Goal: Information Seeking & Learning: Learn about a topic

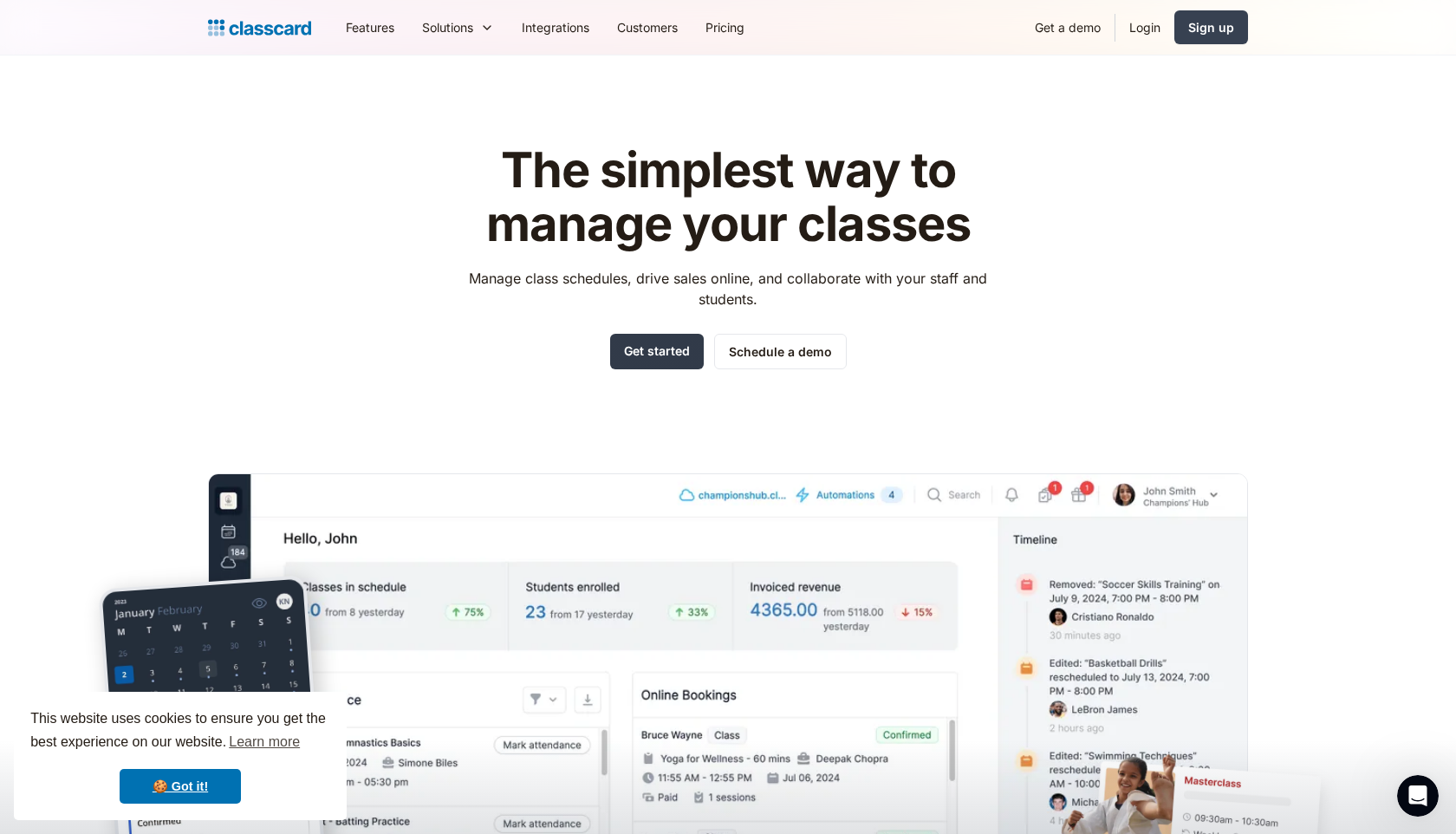
click at [641, 345] on link "Get started" at bounding box center [657, 351] width 94 height 35
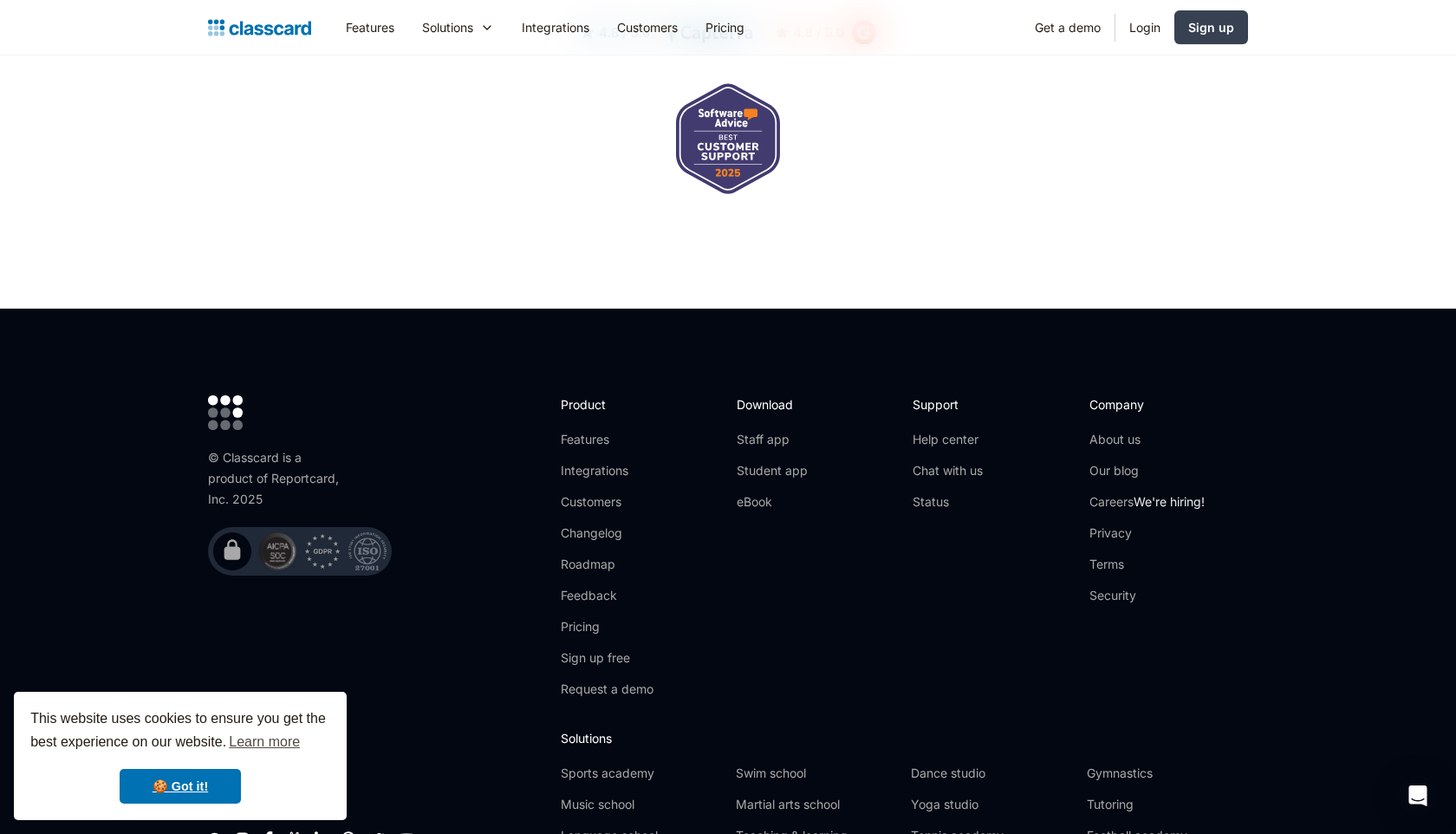
scroll to position [5582, 0]
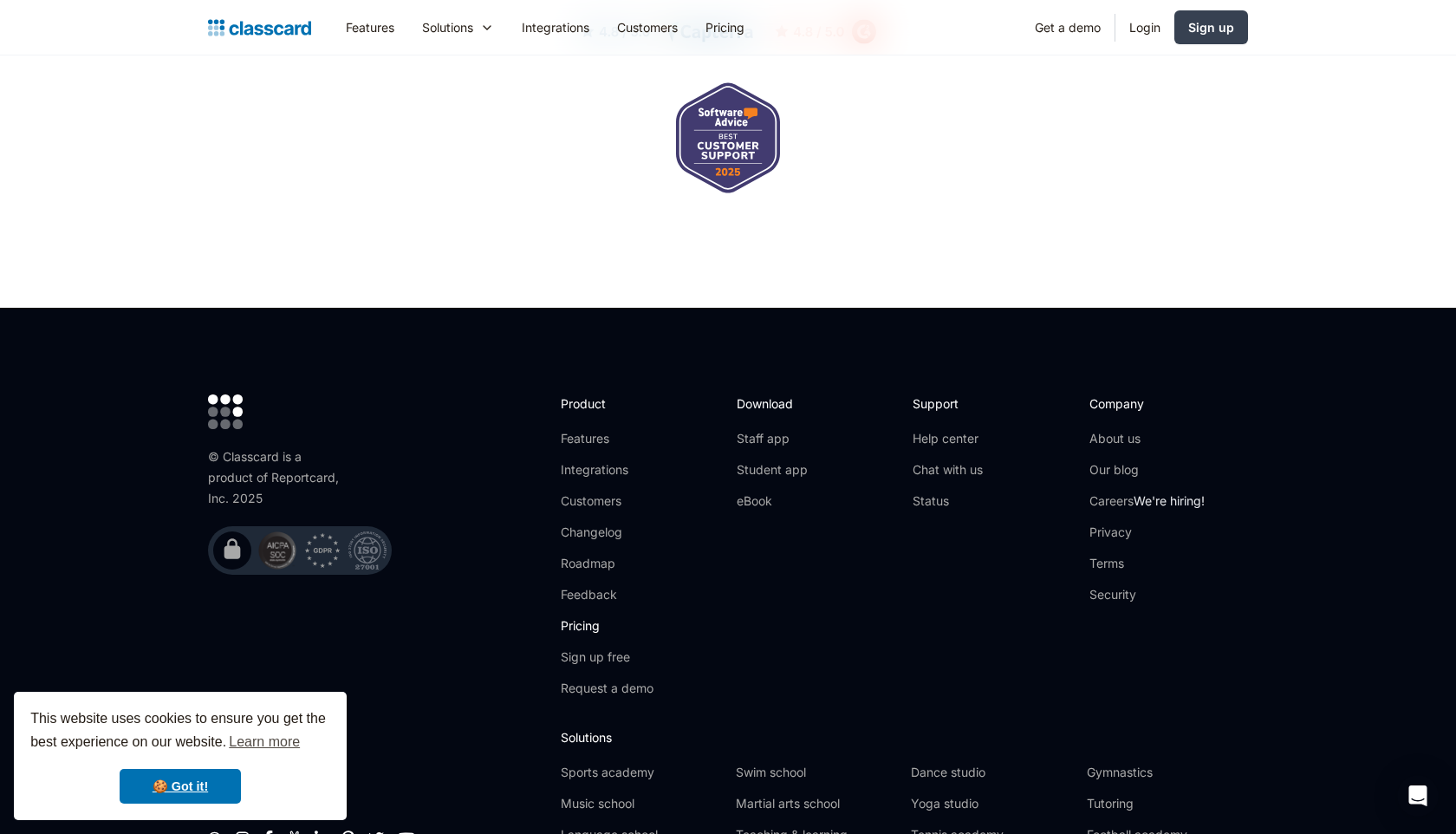
click at [580, 617] on link "Pricing" at bounding box center [607, 625] width 93 height 17
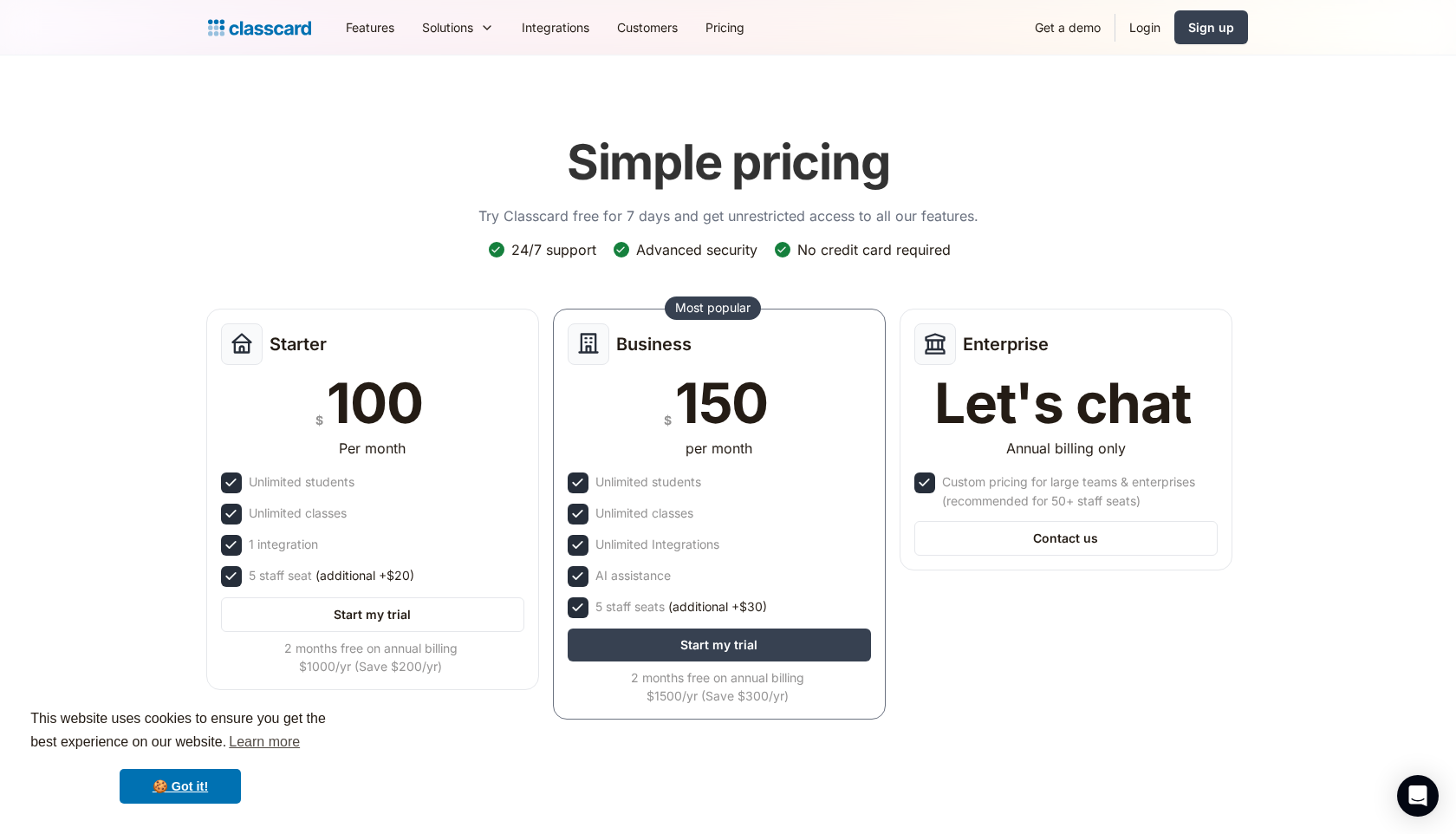
click at [998, 257] on div "Simple pricing Try Classcard free for 7 days and get unrestricted access to all…" at bounding box center [728, 426] width 1040 height 621
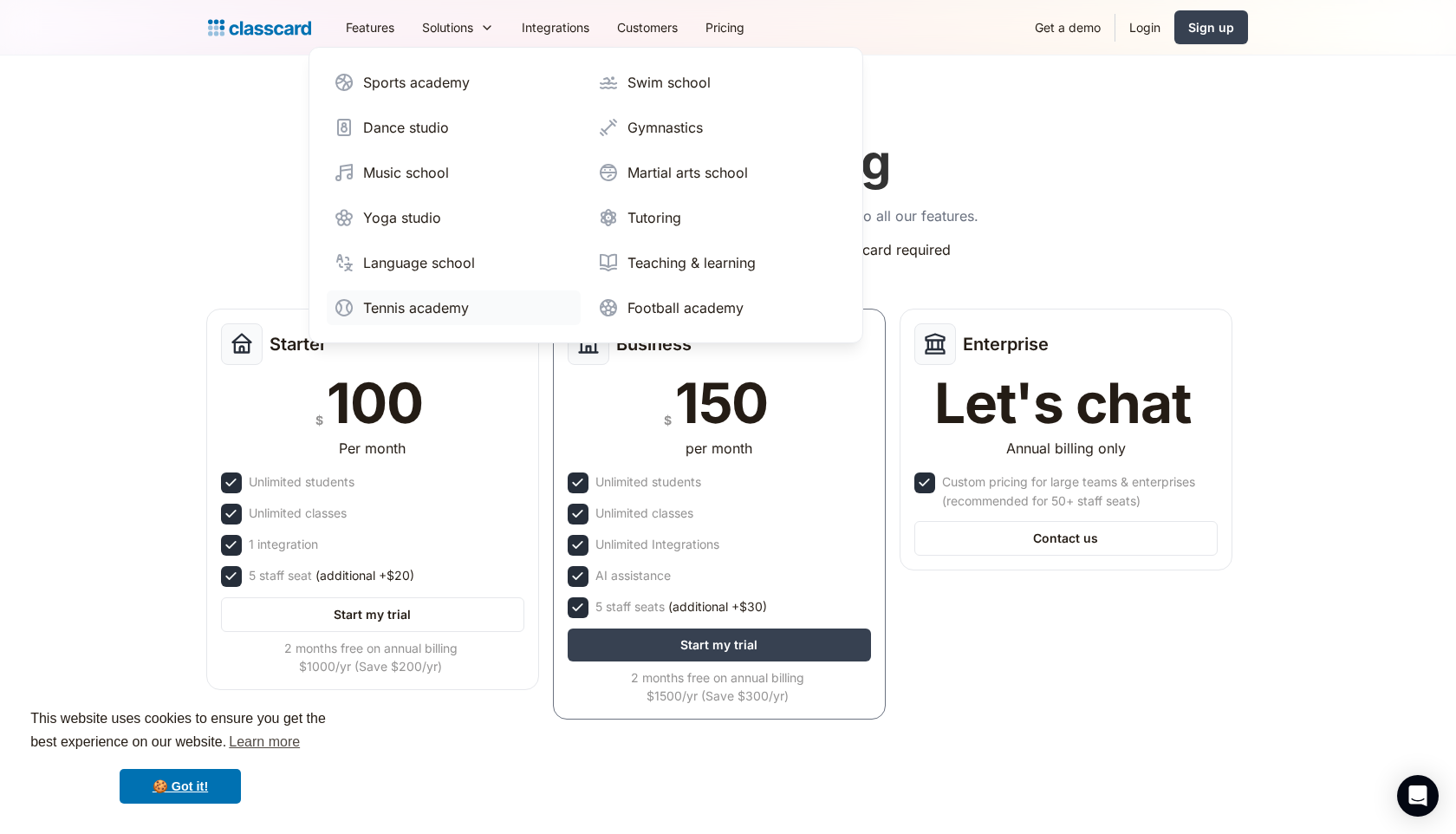
click at [379, 310] on div "Tennis academy" at bounding box center [417, 307] width 106 height 21
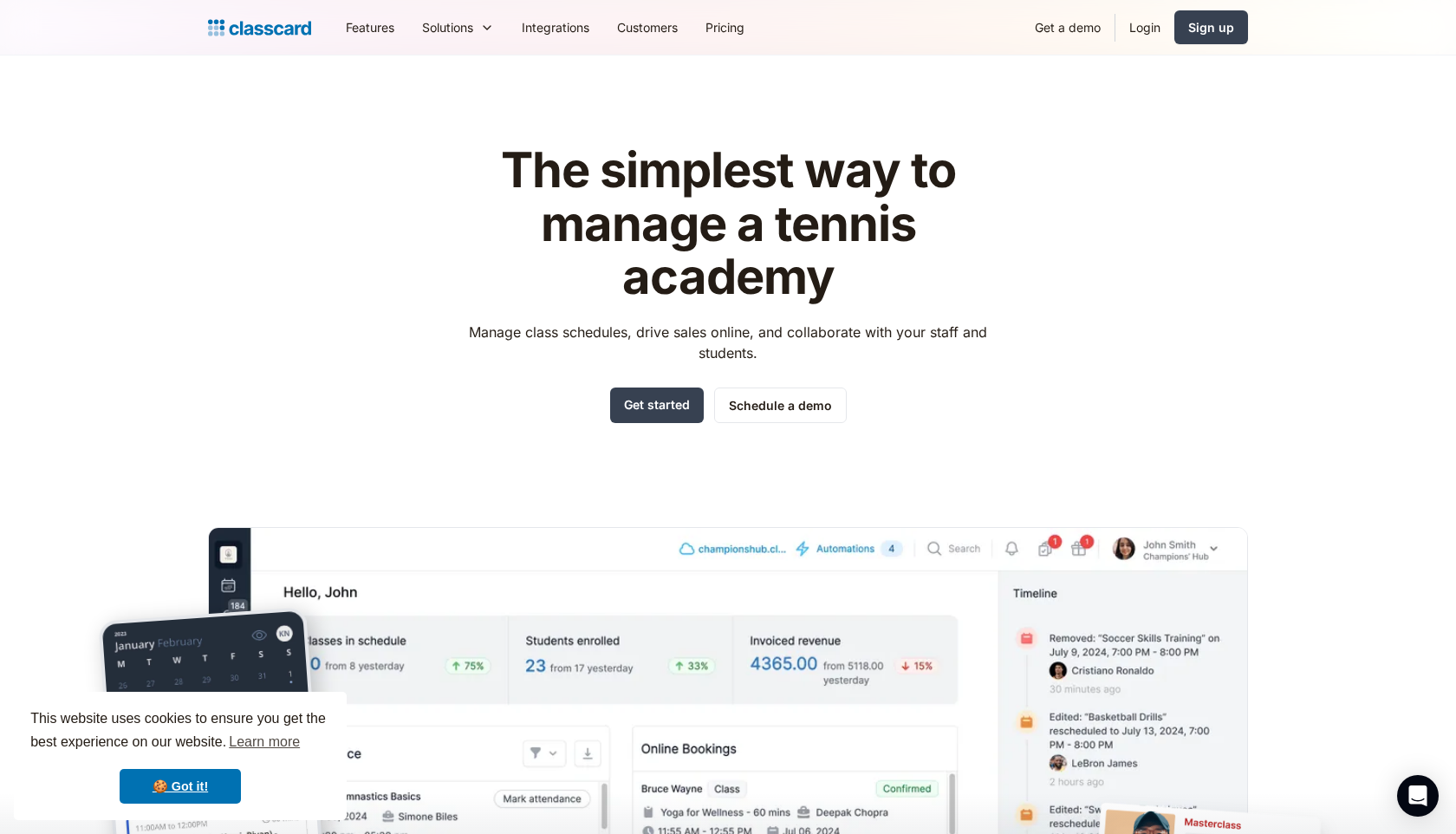
click at [586, 169] on h1 "The simplest way to manage a tennis academy" at bounding box center [729, 224] width 551 height 160
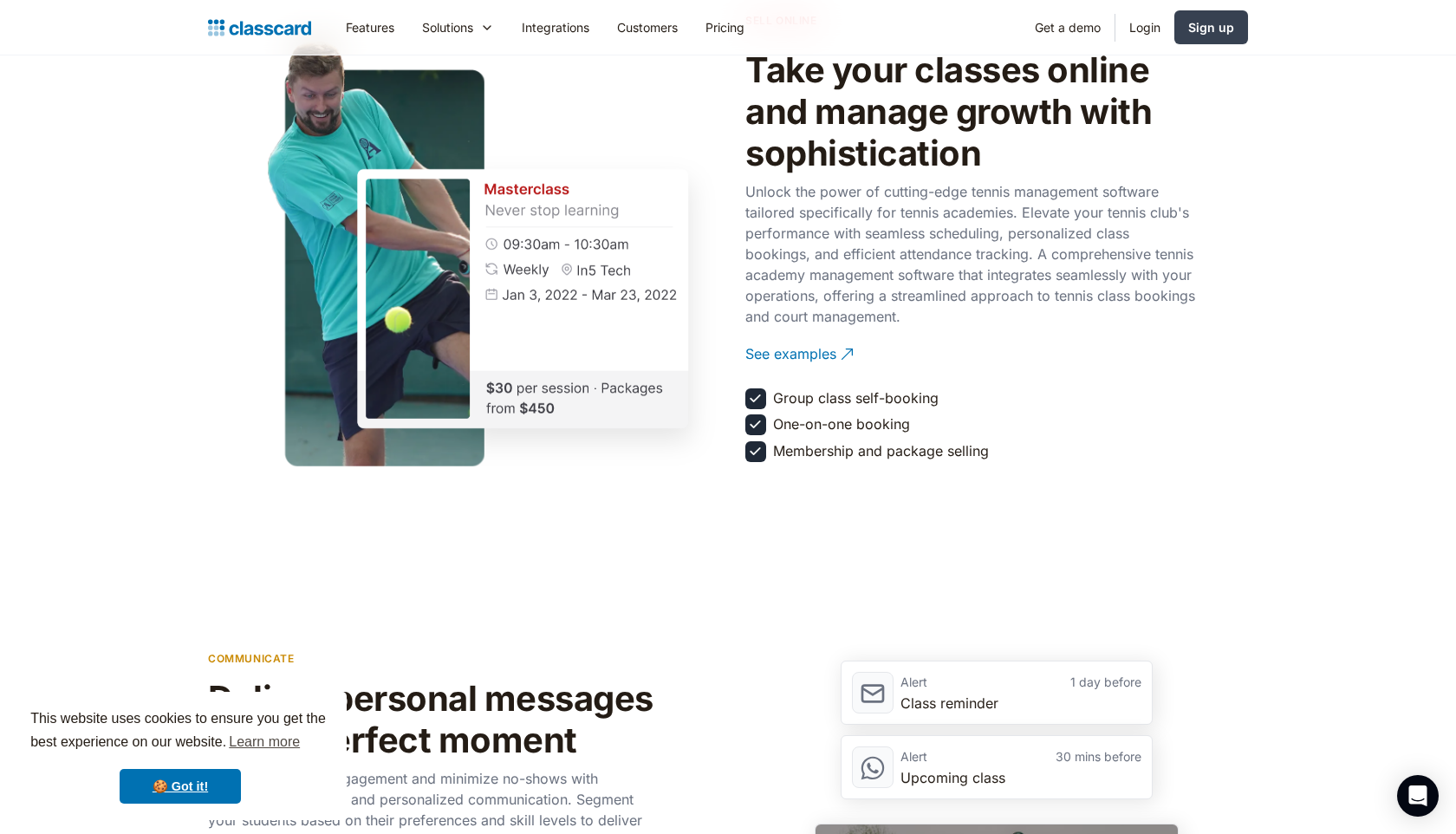
scroll to position [2024, 0]
click at [179, 777] on link "🍪 Got it!" at bounding box center [180, 785] width 121 height 35
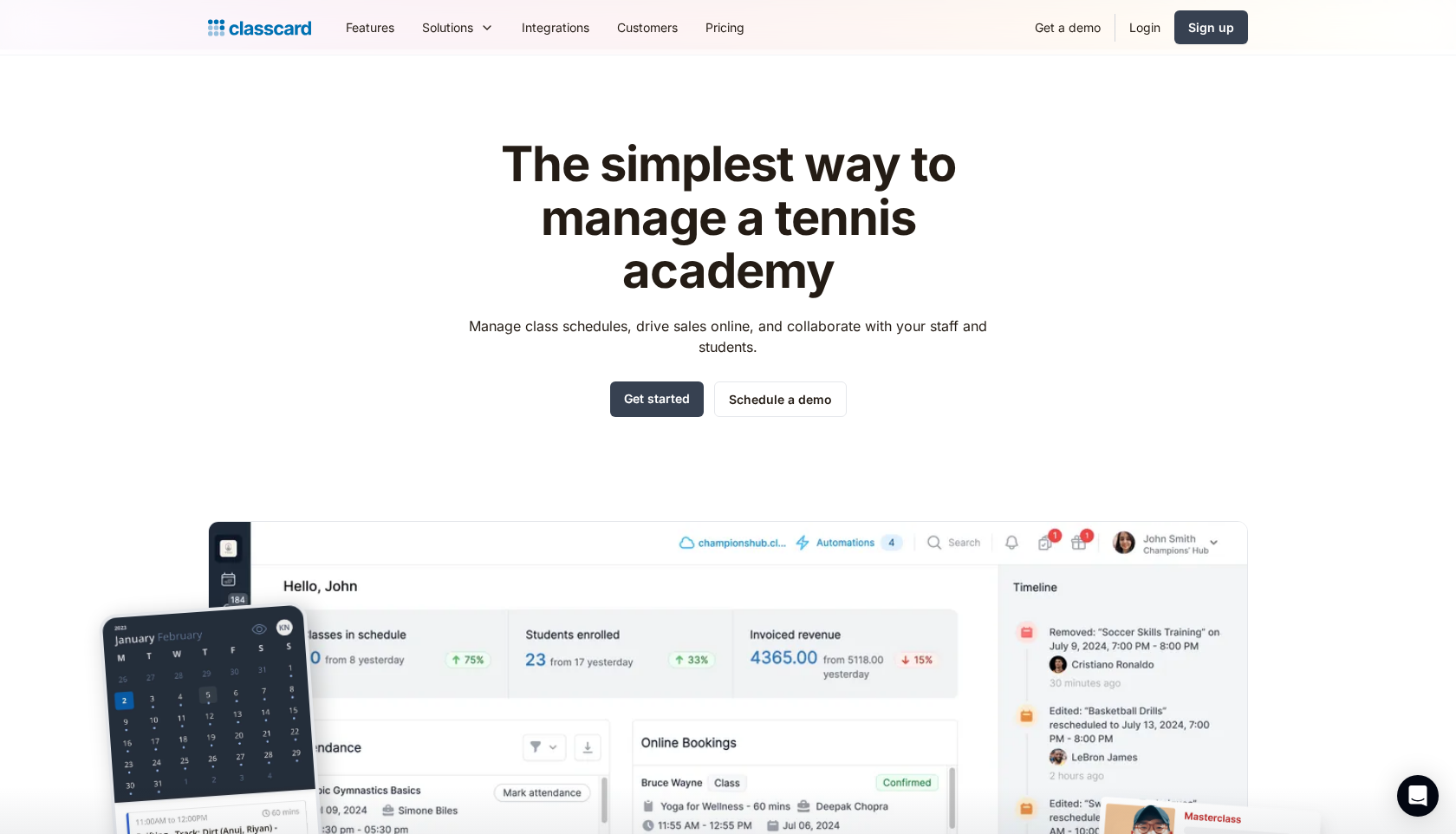
scroll to position [0, 0]
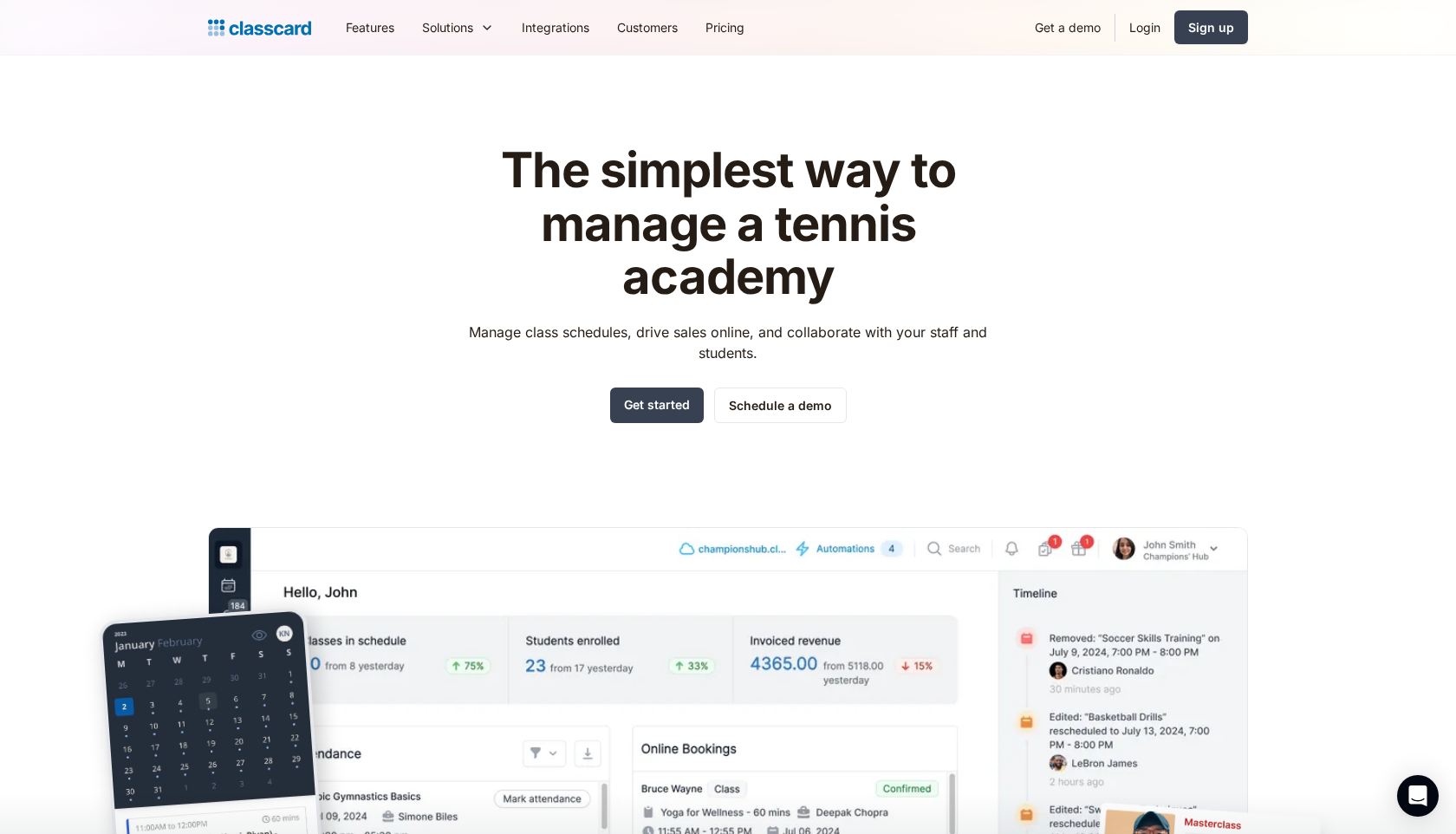
click at [586, 181] on h1 "The simplest way to manage a tennis academy" at bounding box center [729, 224] width 551 height 160
click at [795, 165] on h1 "The simplest way to manage a tennis academy" at bounding box center [729, 224] width 551 height 160
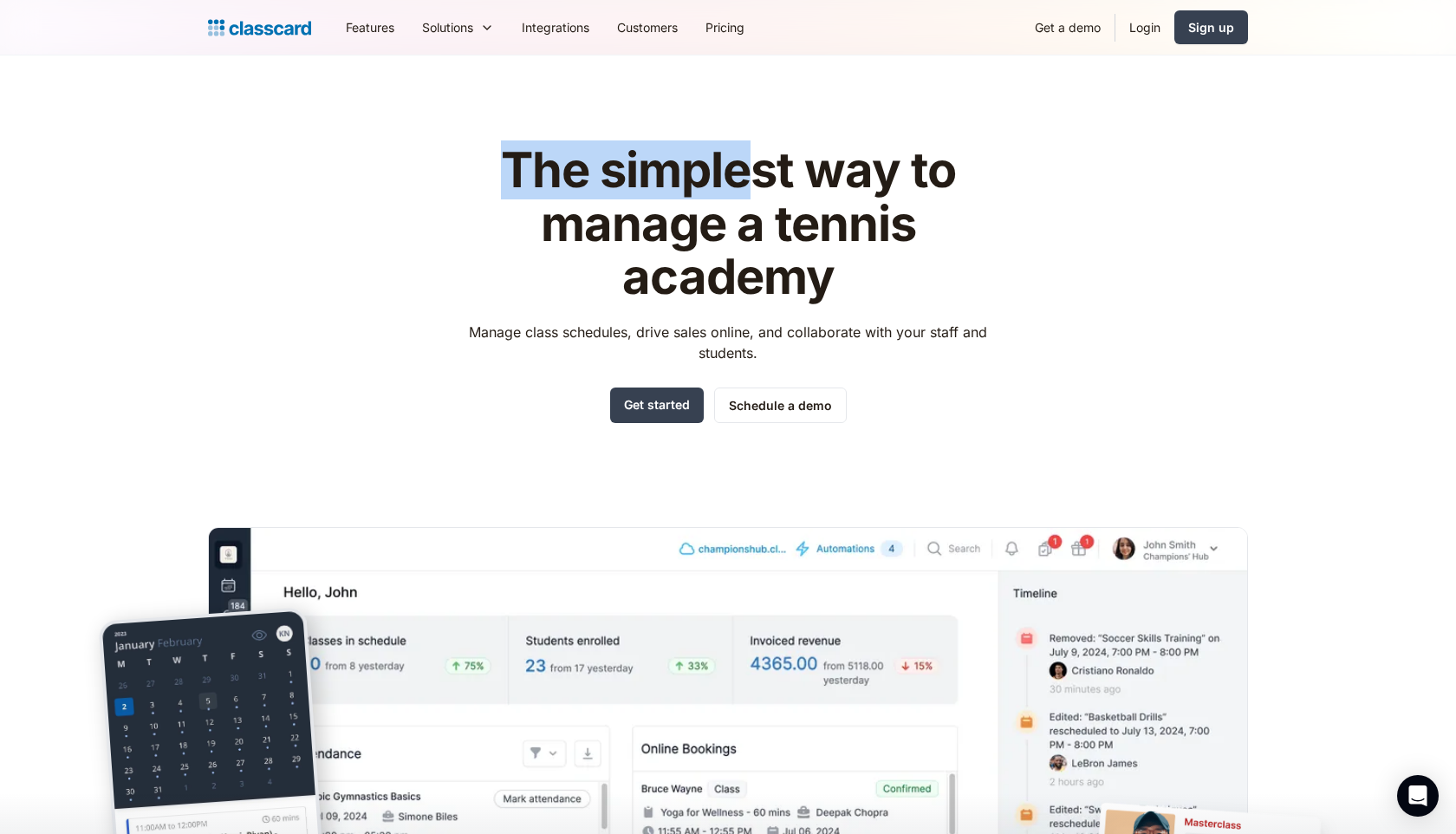
drag, startPoint x: 509, startPoint y: 161, endPoint x: 766, endPoint y: 191, distance: 258.7
click at [766, 191] on h1 "The simplest way to manage a tennis academy" at bounding box center [729, 224] width 551 height 160
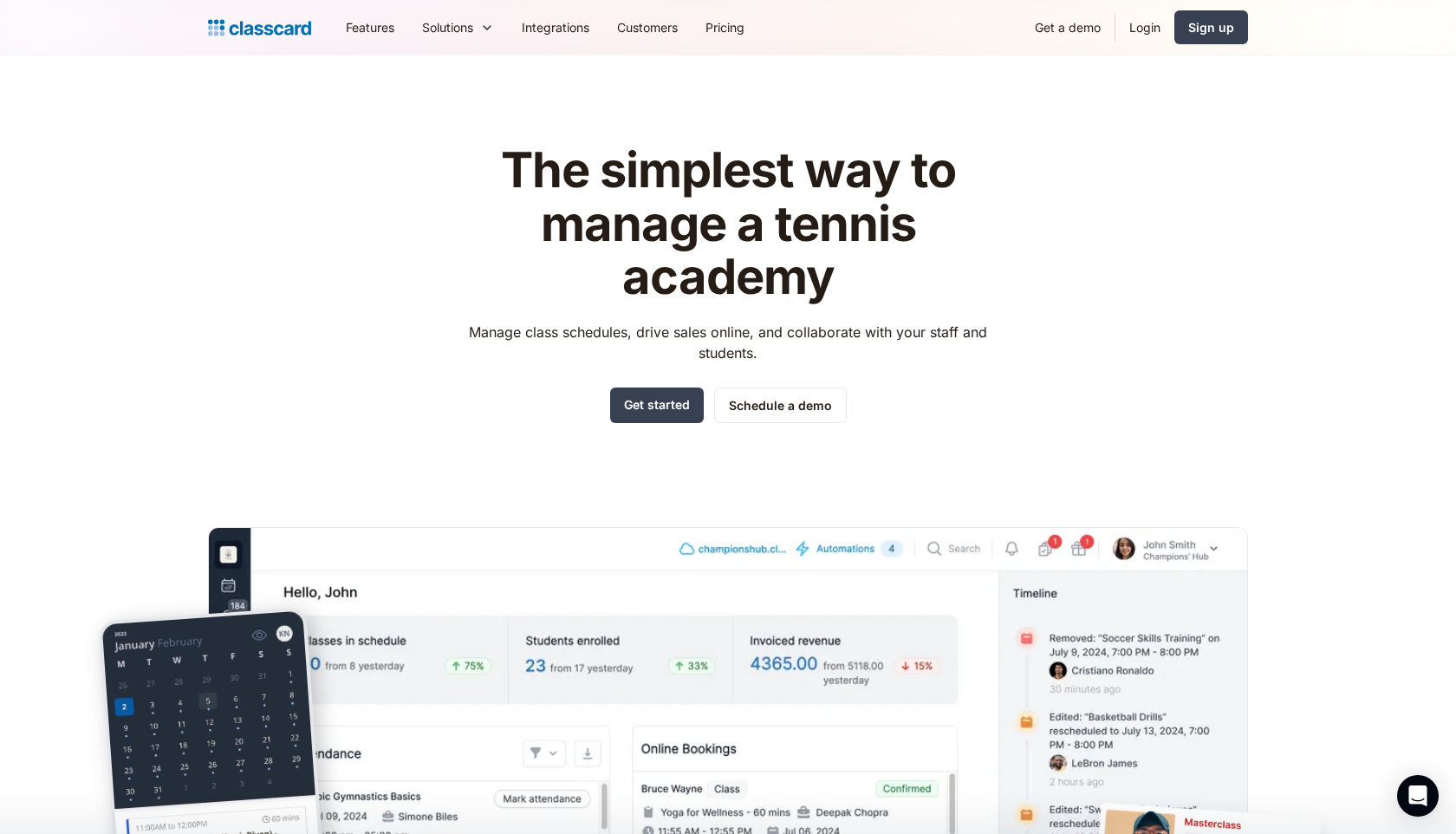
click at [917, 188] on h1 "The simplest way to manage a tennis academy" at bounding box center [729, 224] width 551 height 160
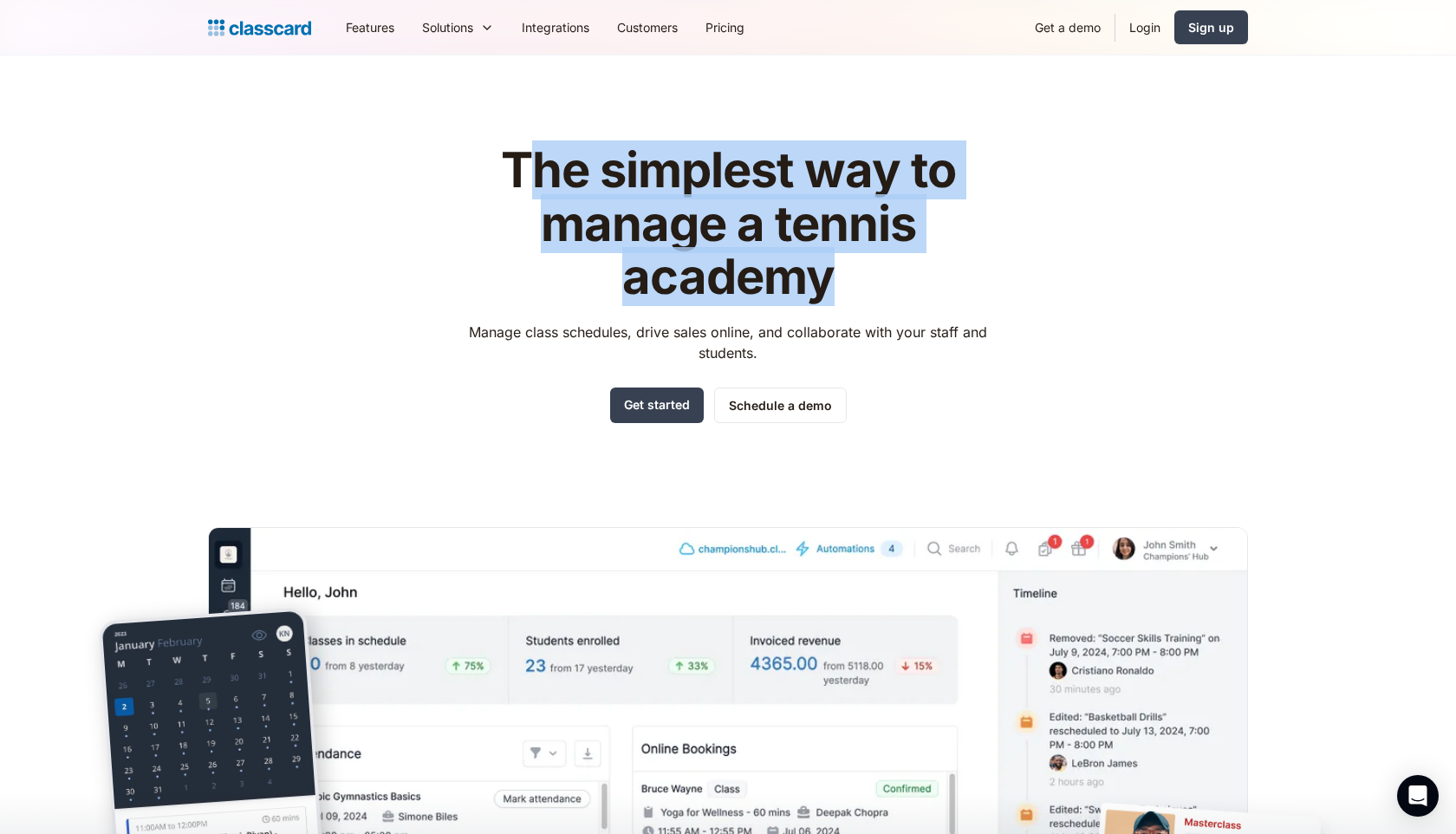
drag, startPoint x: 836, startPoint y: 274, endPoint x: 524, endPoint y: 192, distance: 322.6
click at [524, 192] on h1 "The simplest way to manage a tennis academy" at bounding box center [729, 224] width 551 height 160
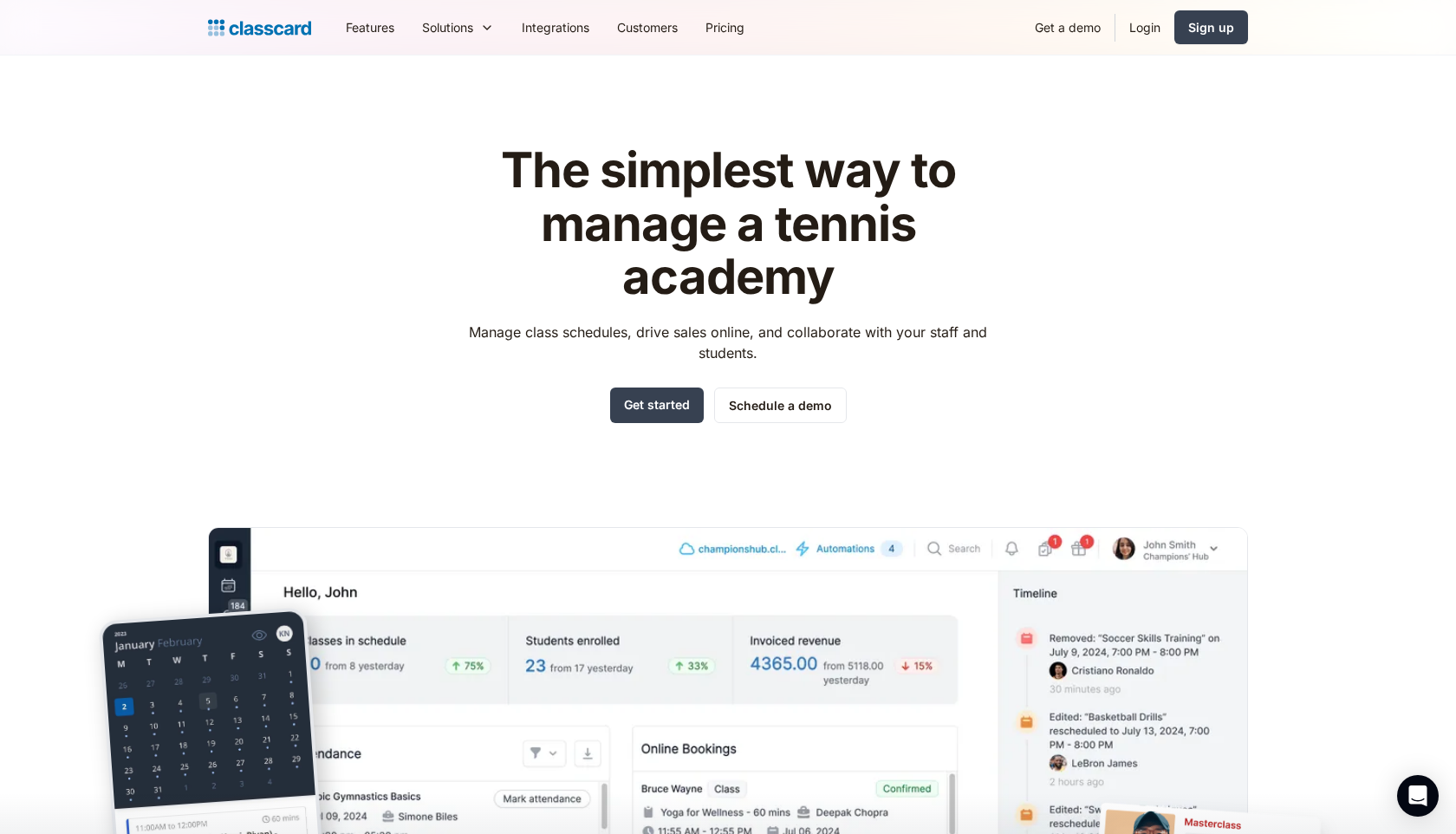
click at [594, 163] on h1 "The simplest way to manage a tennis academy" at bounding box center [729, 224] width 551 height 160
click at [608, 167] on h1 "The simplest way to manage a tennis academy" at bounding box center [729, 224] width 551 height 160
click at [588, 163] on h1 "The simplest way to manage a tennis academy" at bounding box center [729, 224] width 551 height 160
click at [611, 164] on h1 "The simplest way to manage a tennis academy" at bounding box center [729, 224] width 551 height 160
drag, startPoint x: 850, startPoint y: 269, endPoint x: 796, endPoint y: 247, distance: 58.3
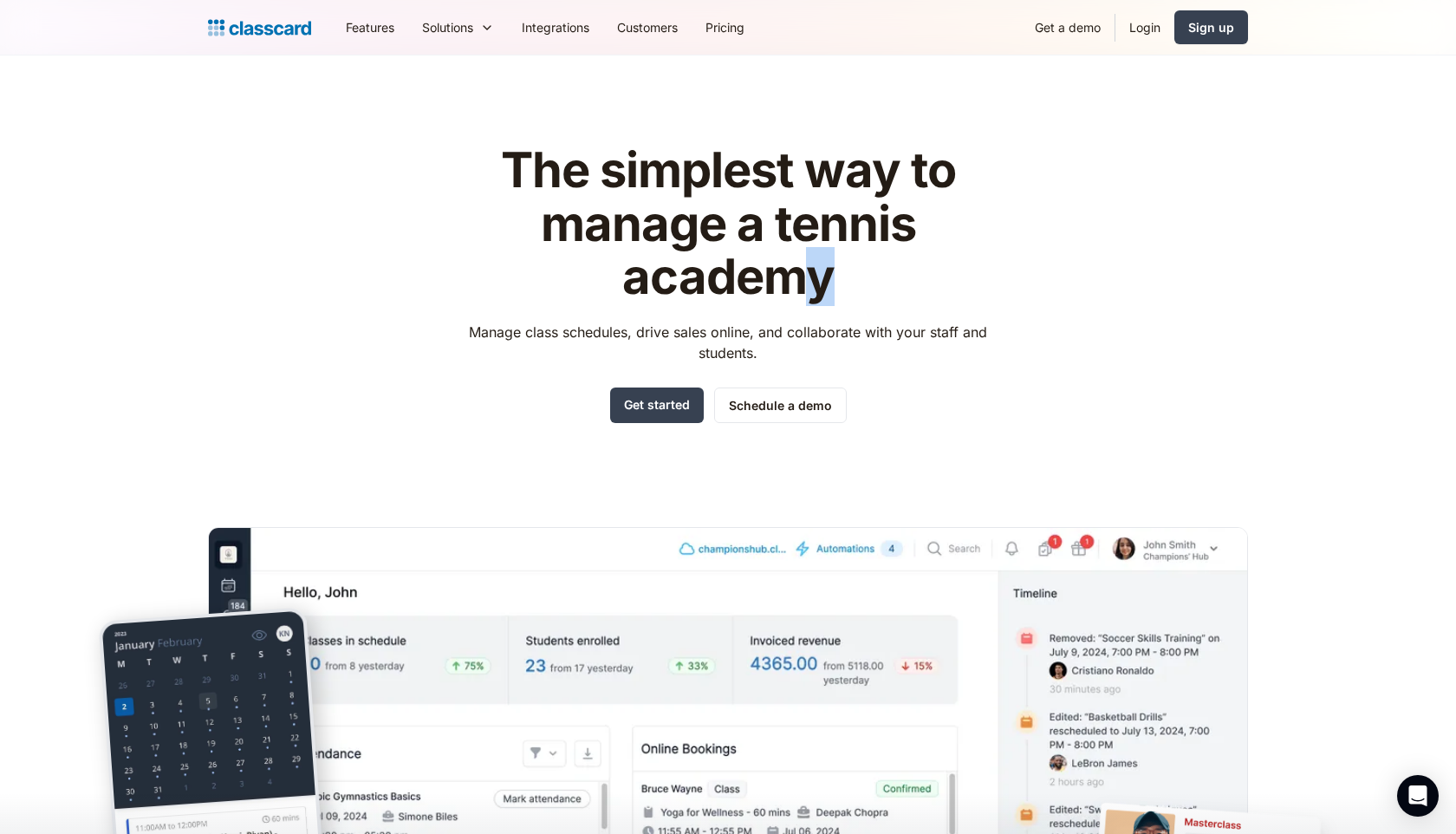
click at [796, 247] on h1 "The simplest way to manage a tennis academy" at bounding box center [729, 224] width 551 height 160
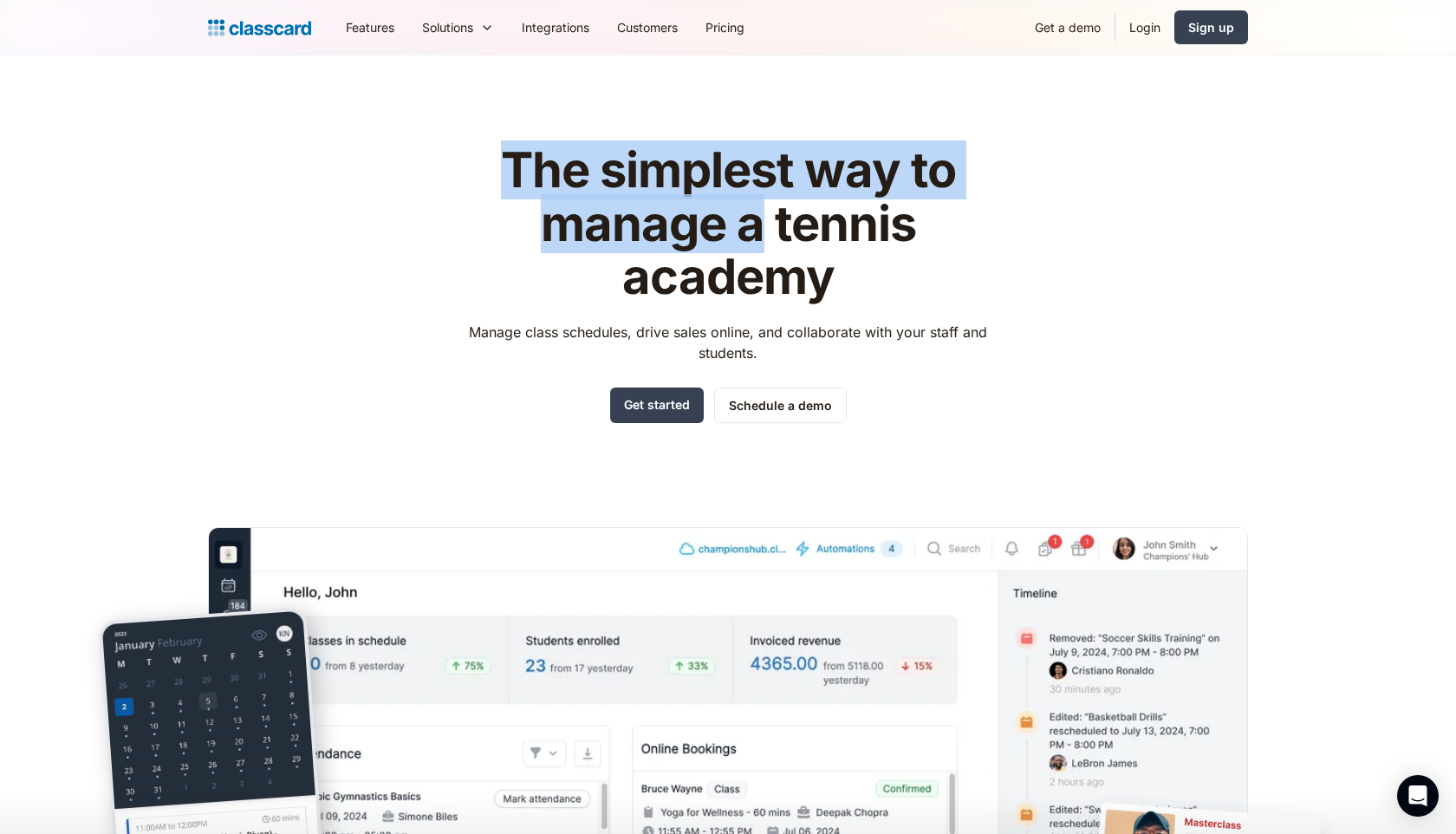
drag, startPoint x: 501, startPoint y: 165, endPoint x: 753, endPoint y: 211, distance: 256.2
click at [753, 211] on h1 "The simplest way to manage a tennis academy" at bounding box center [729, 224] width 551 height 160
click at [748, 222] on h1 "The simplest way to manage a tennis academy" at bounding box center [729, 224] width 551 height 160
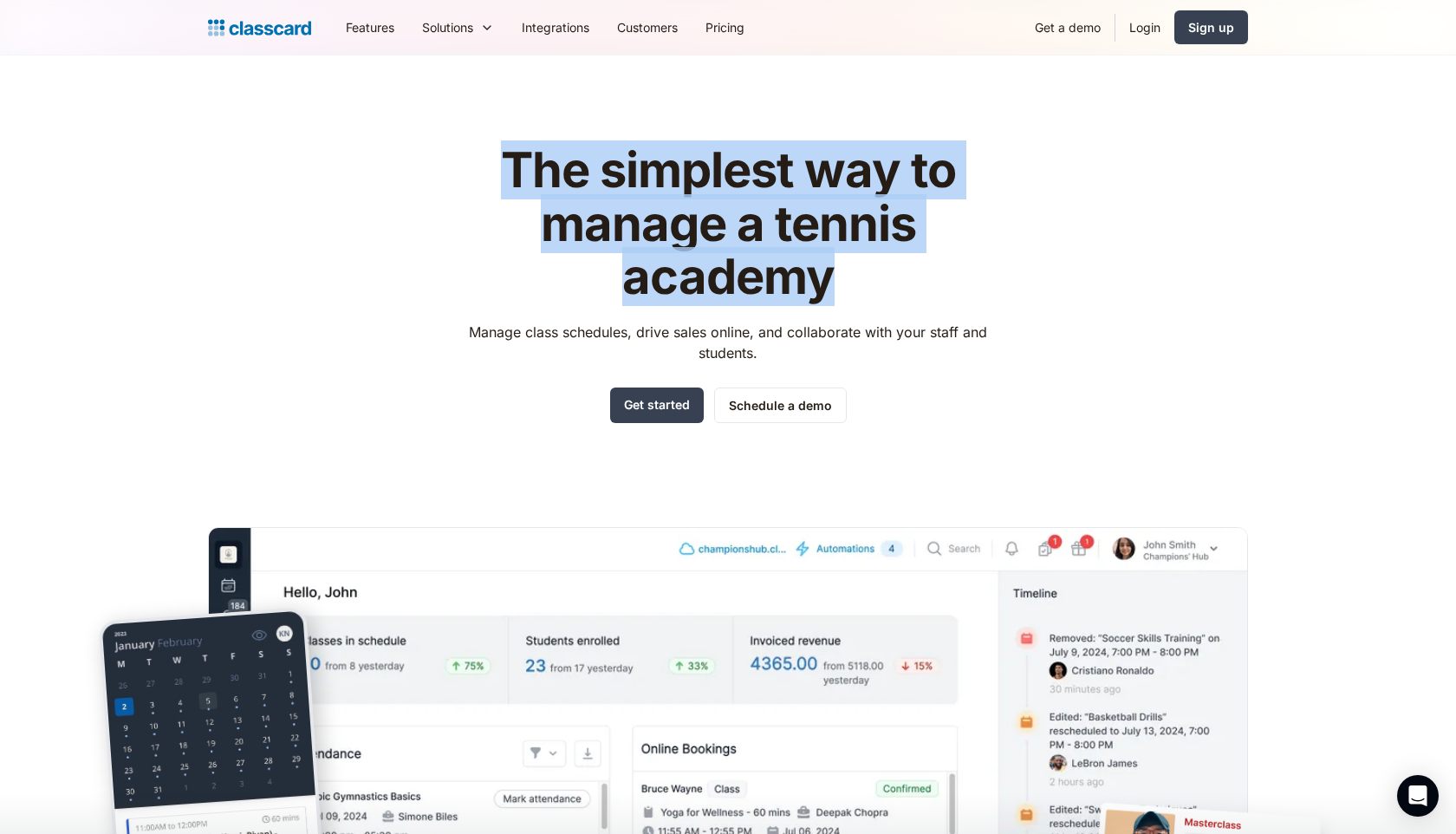
drag, startPoint x: 499, startPoint y: 148, endPoint x: 862, endPoint y: 278, distance: 385.6
click at [862, 278] on h1 "The simplest way to manage a tennis academy" at bounding box center [729, 224] width 551 height 160
click at [594, 275] on h1 "The simplest way to manage a tennis academy" at bounding box center [729, 224] width 551 height 160
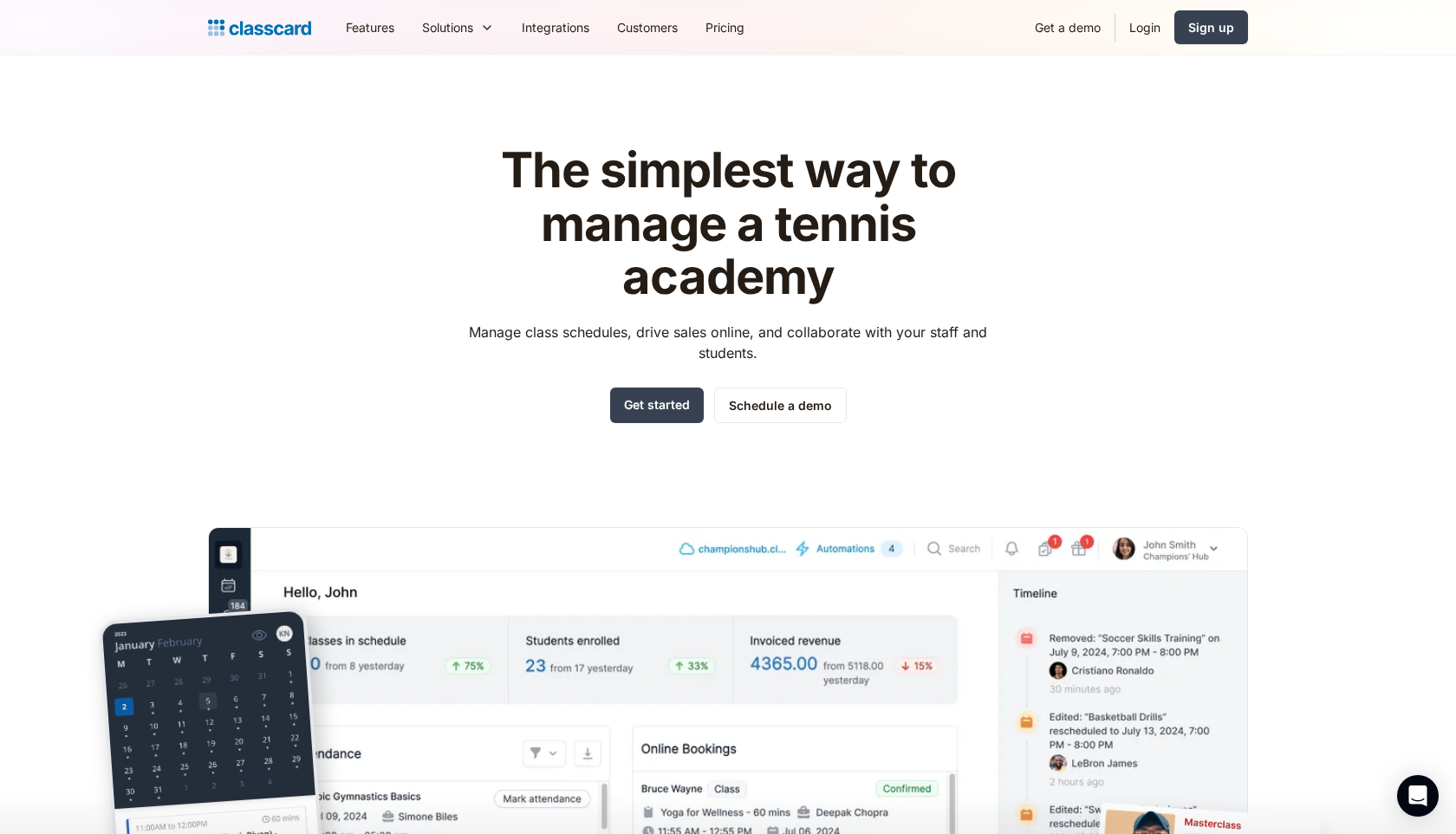
click at [592, 166] on h1 "The simplest way to manage a tennis academy" at bounding box center [729, 224] width 551 height 160
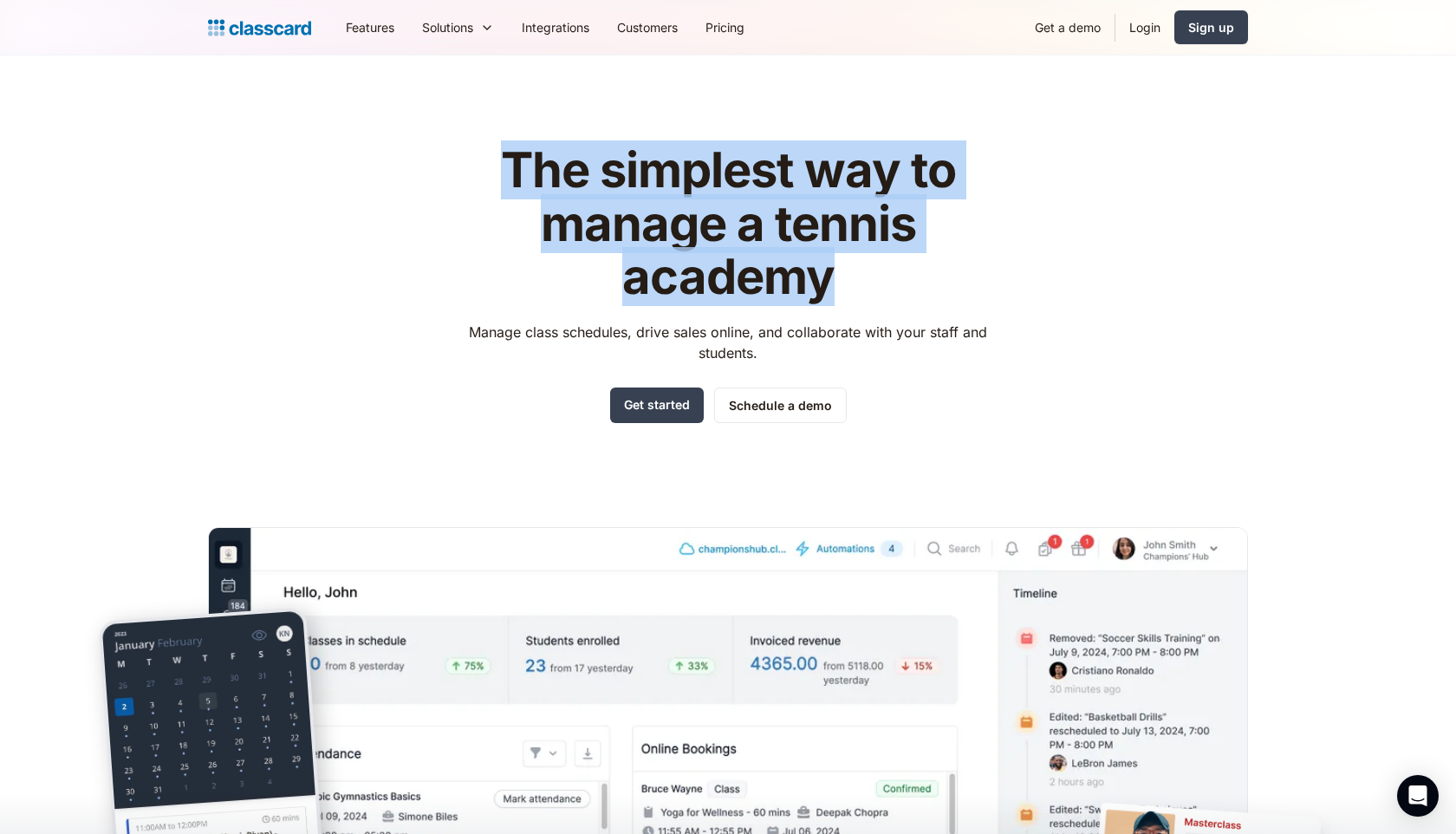
drag, startPoint x: 858, startPoint y: 279, endPoint x: 485, endPoint y: 164, distance: 390.3
click at [485, 164] on h1 "The simplest way to manage a tennis academy" at bounding box center [729, 224] width 551 height 160
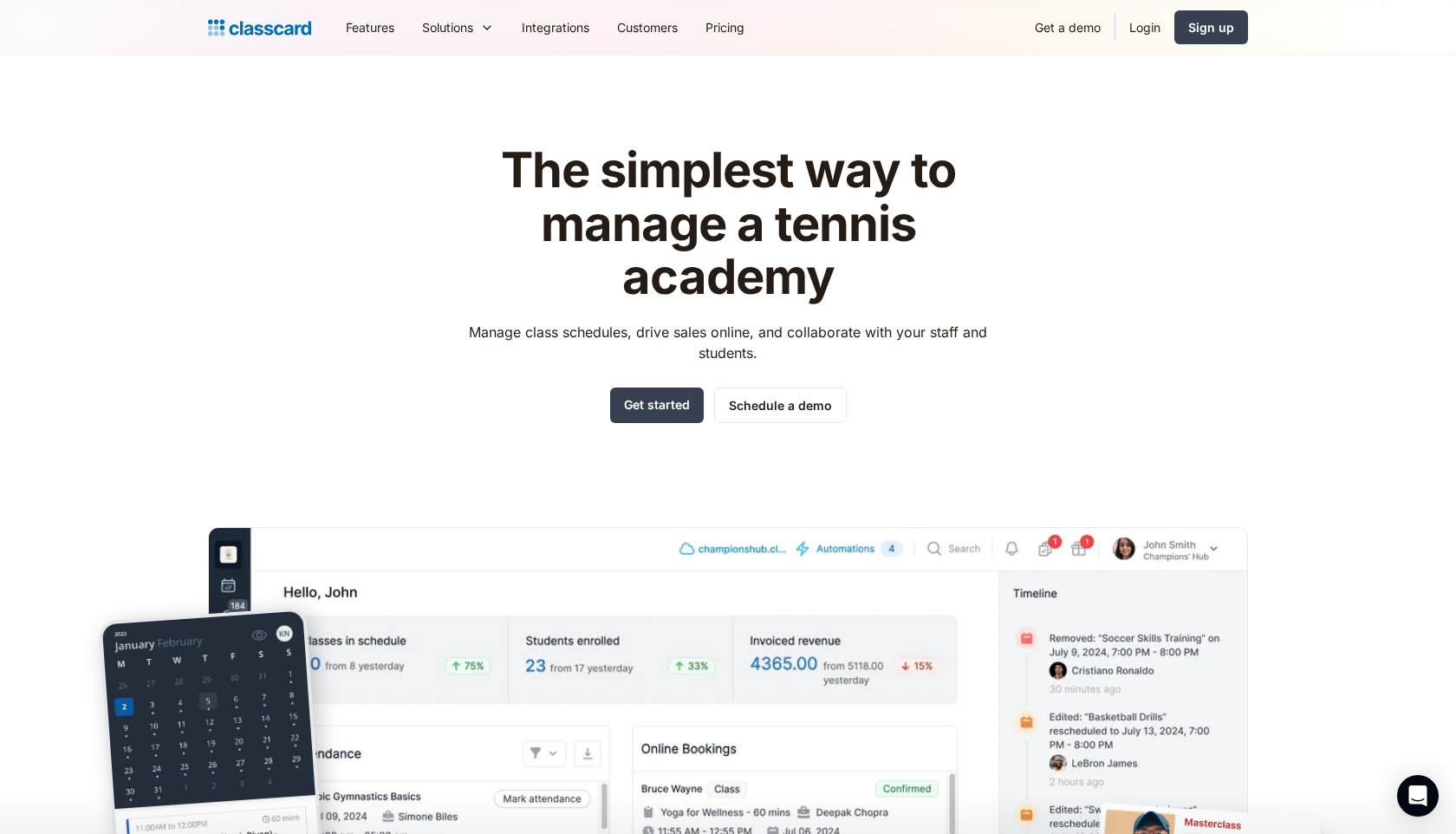
click at [861, 265] on h1 "The simplest way to manage a tennis academy" at bounding box center [729, 224] width 551 height 160
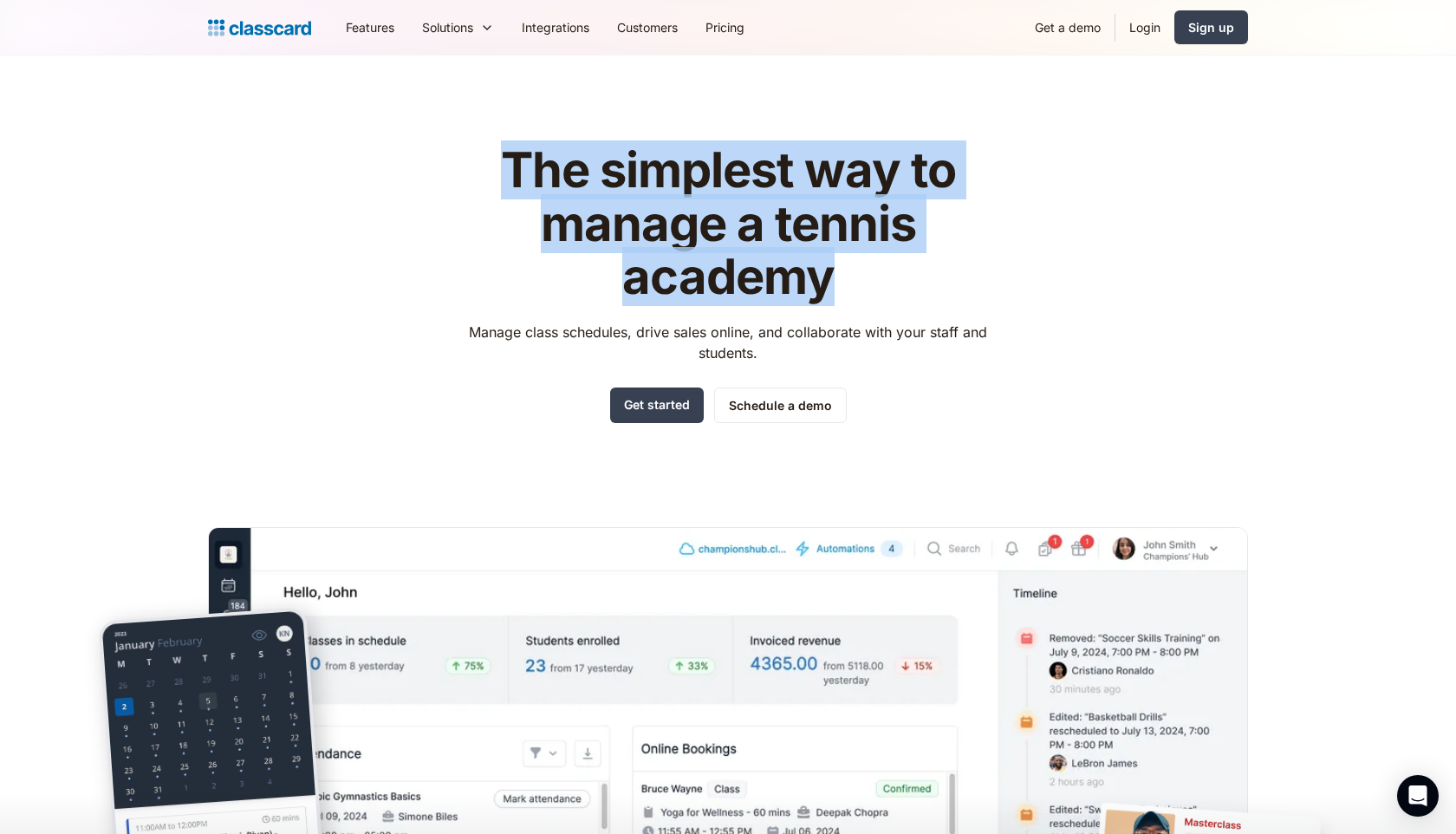
drag, startPoint x: 508, startPoint y: 151, endPoint x: 872, endPoint y: 274, distance: 384.2
click at [872, 274] on h1 "The simplest way to manage a tennis academy" at bounding box center [729, 224] width 551 height 160
click at [852, 282] on h1 "The simplest way to manage a tennis academy" at bounding box center [729, 224] width 551 height 160
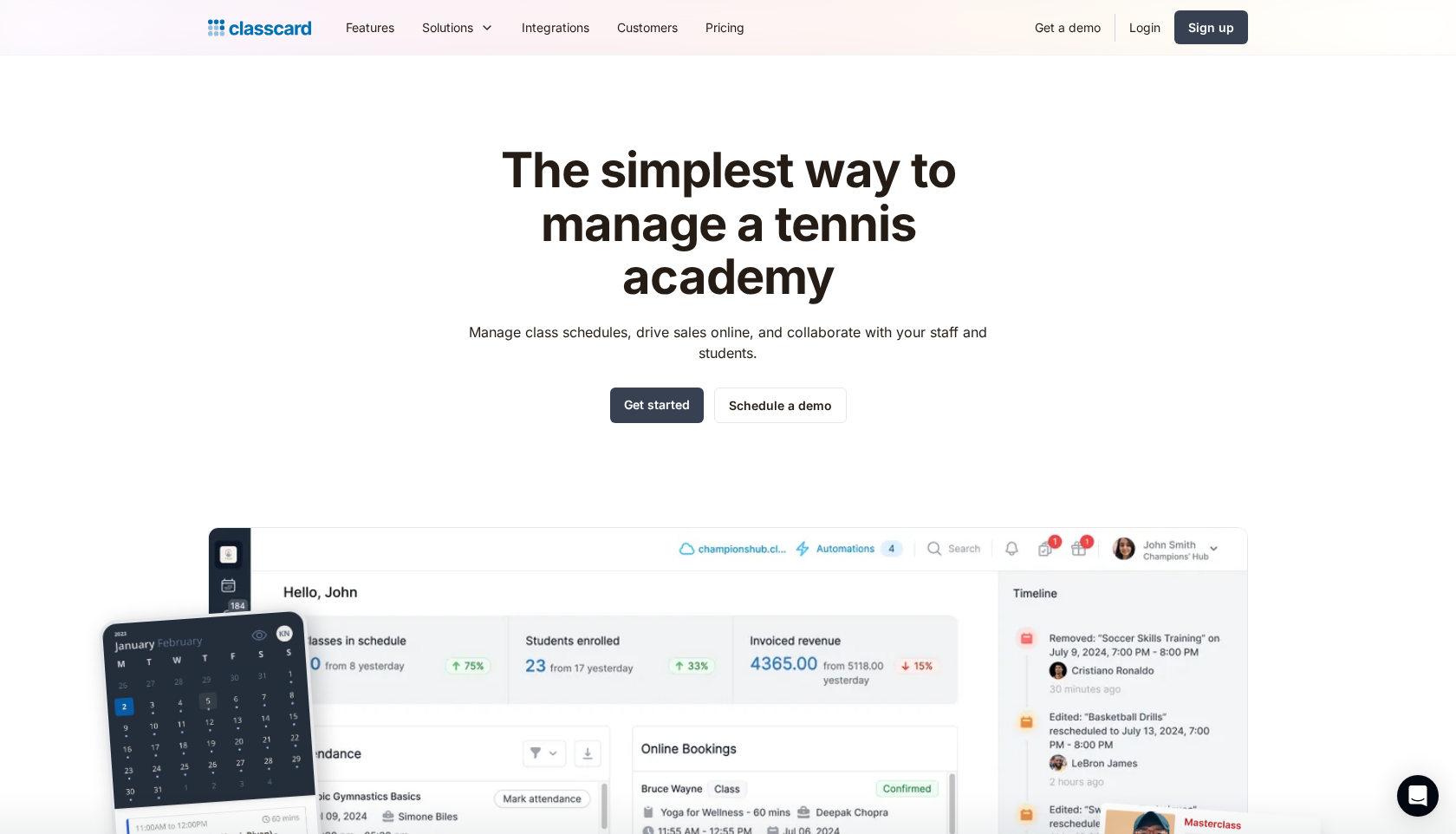
click at [763, 228] on h1 "The simplest way to manage a tennis academy" at bounding box center [729, 224] width 551 height 160
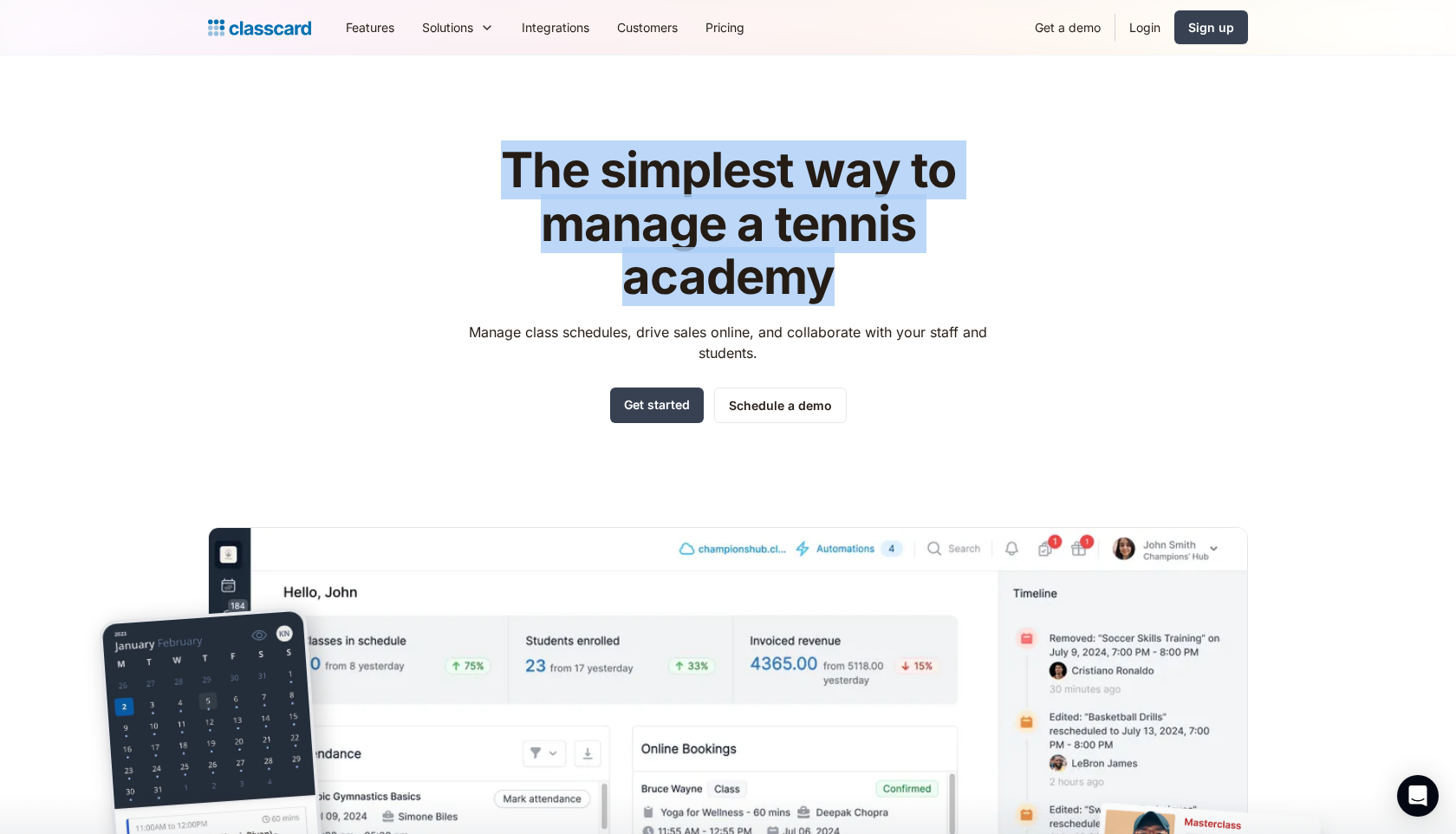
drag, startPoint x: 501, startPoint y: 162, endPoint x: 886, endPoint y: 287, distance: 404.8
click at [886, 287] on h1 "The simplest way to manage a tennis academy" at bounding box center [729, 224] width 551 height 160
click at [722, 257] on h1 "The simplest way to manage a tennis academy" at bounding box center [729, 224] width 551 height 160
drag, startPoint x: 507, startPoint y: 161, endPoint x: 838, endPoint y: 283, distance: 352.8
click at [838, 283] on h1 "The simplest way to manage a tennis academy" at bounding box center [729, 224] width 551 height 160
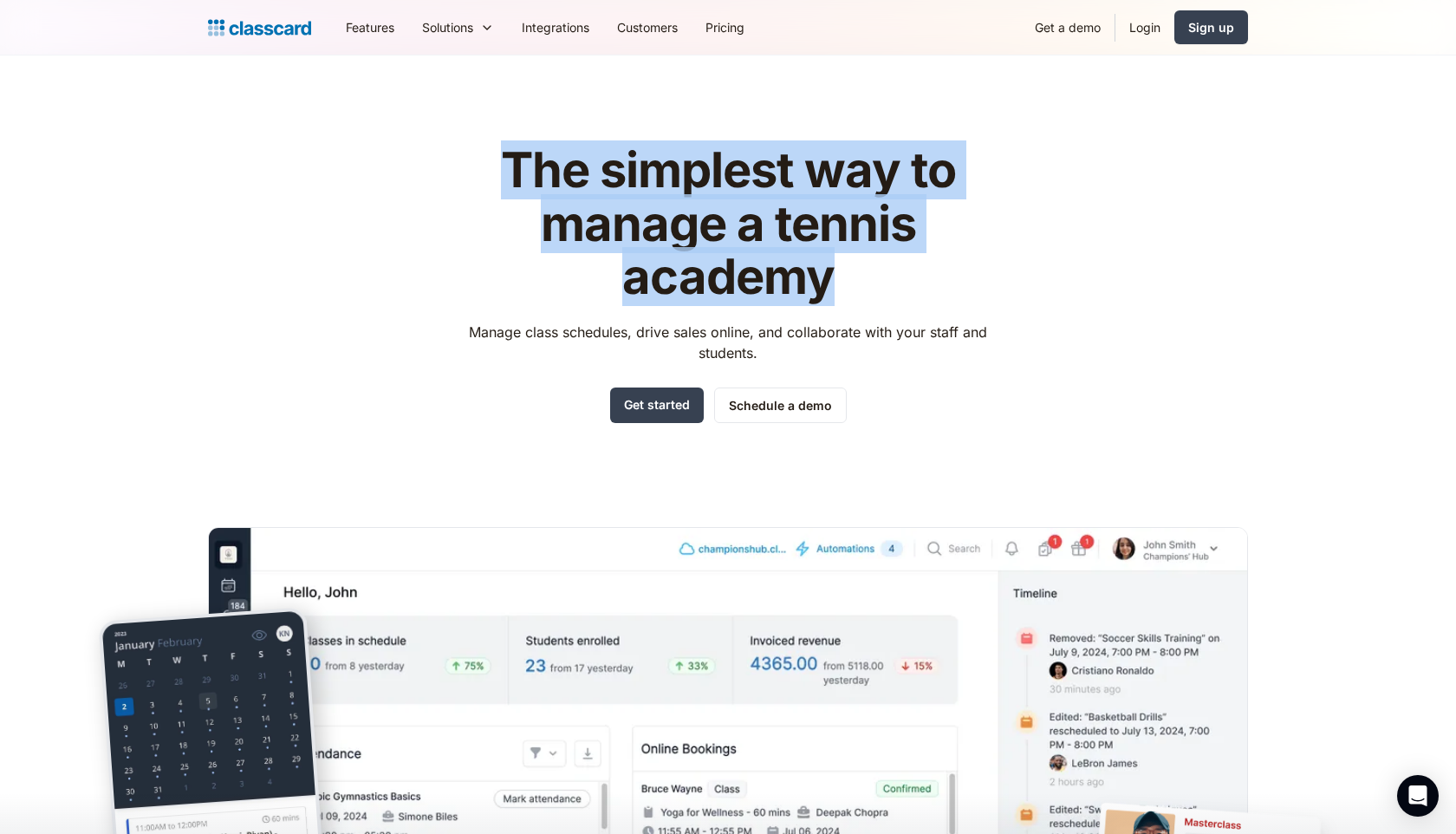
click at [846, 278] on h1 "The simplest way to manage a tennis academy" at bounding box center [729, 224] width 551 height 160
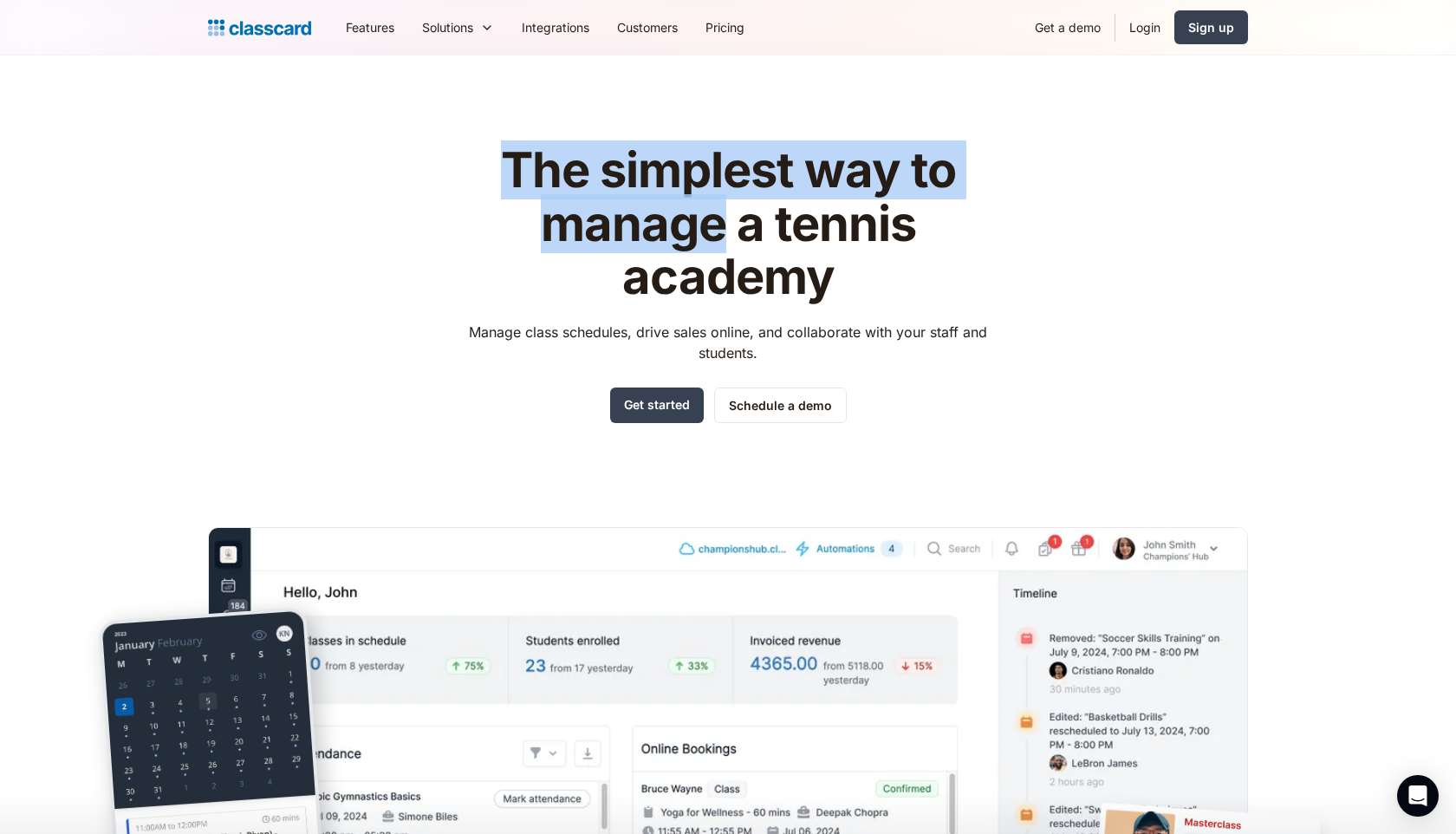
drag, startPoint x: 490, startPoint y: 153, endPoint x: 730, endPoint y: 248, distance: 258.1
click at [730, 248] on h1 "The simplest way to manage a tennis academy" at bounding box center [729, 224] width 551 height 160
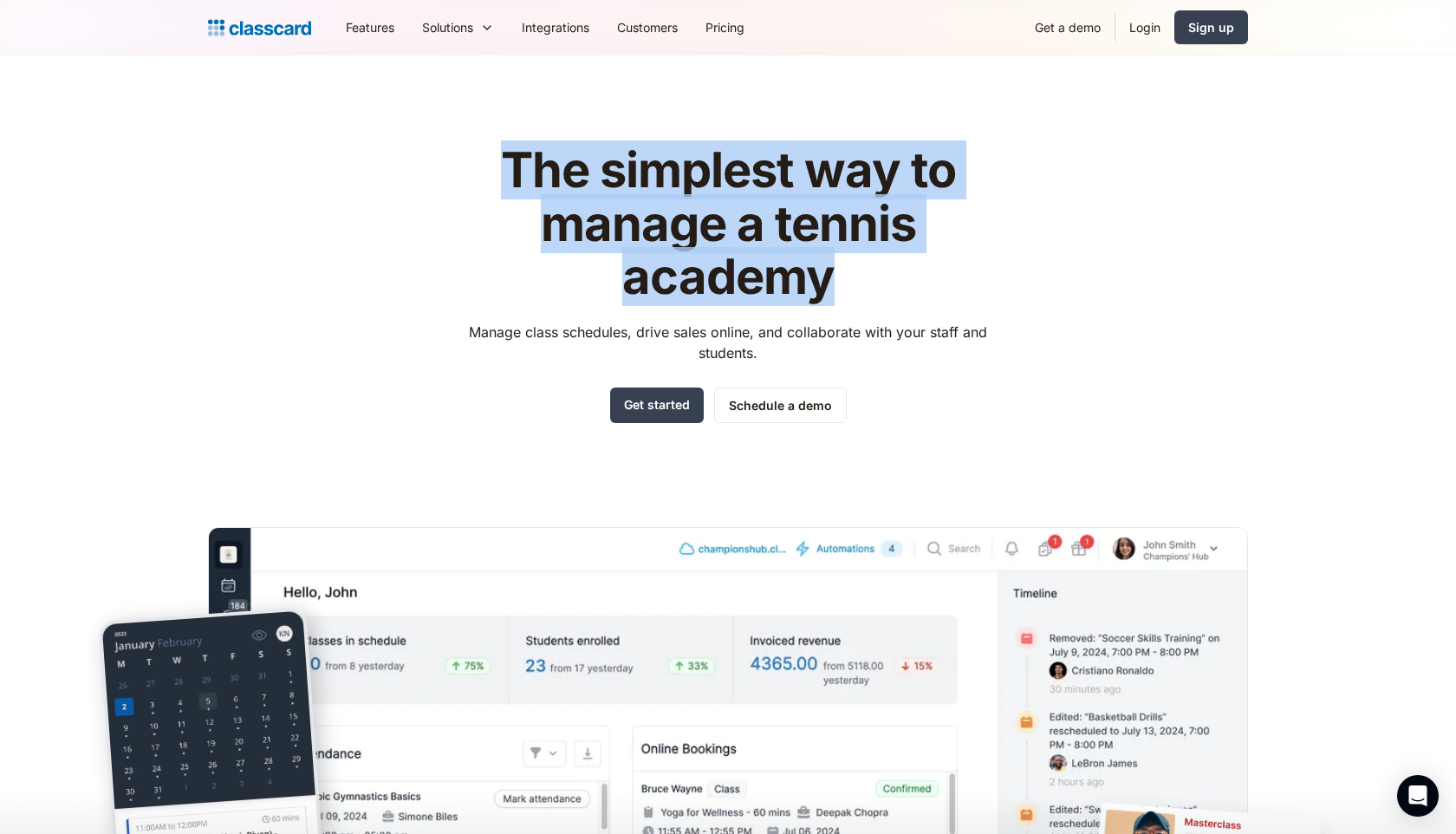
drag, startPoint x: 840, startPoint y: 285, endPoint x: 463, endPoint y: 185, distance: 390.0
click at [463, 185] on h1 "The simplest way to manage a tennis academy" at bounding box center [729, 224] width 551 height 160
click at [642, 225] on h1 "The simplest way to manage a tennis academy" at bounding box center [729, 224] width 551 height 160
drag, startPoint x: 496, startPoint y: 153, endPoint x: 801, endPoint y: 274, distance: 328.1
click at [801, 274] on h1 "The simplest way to manage a tennis academy" at bounding box center [729, 224] width 551 height 160
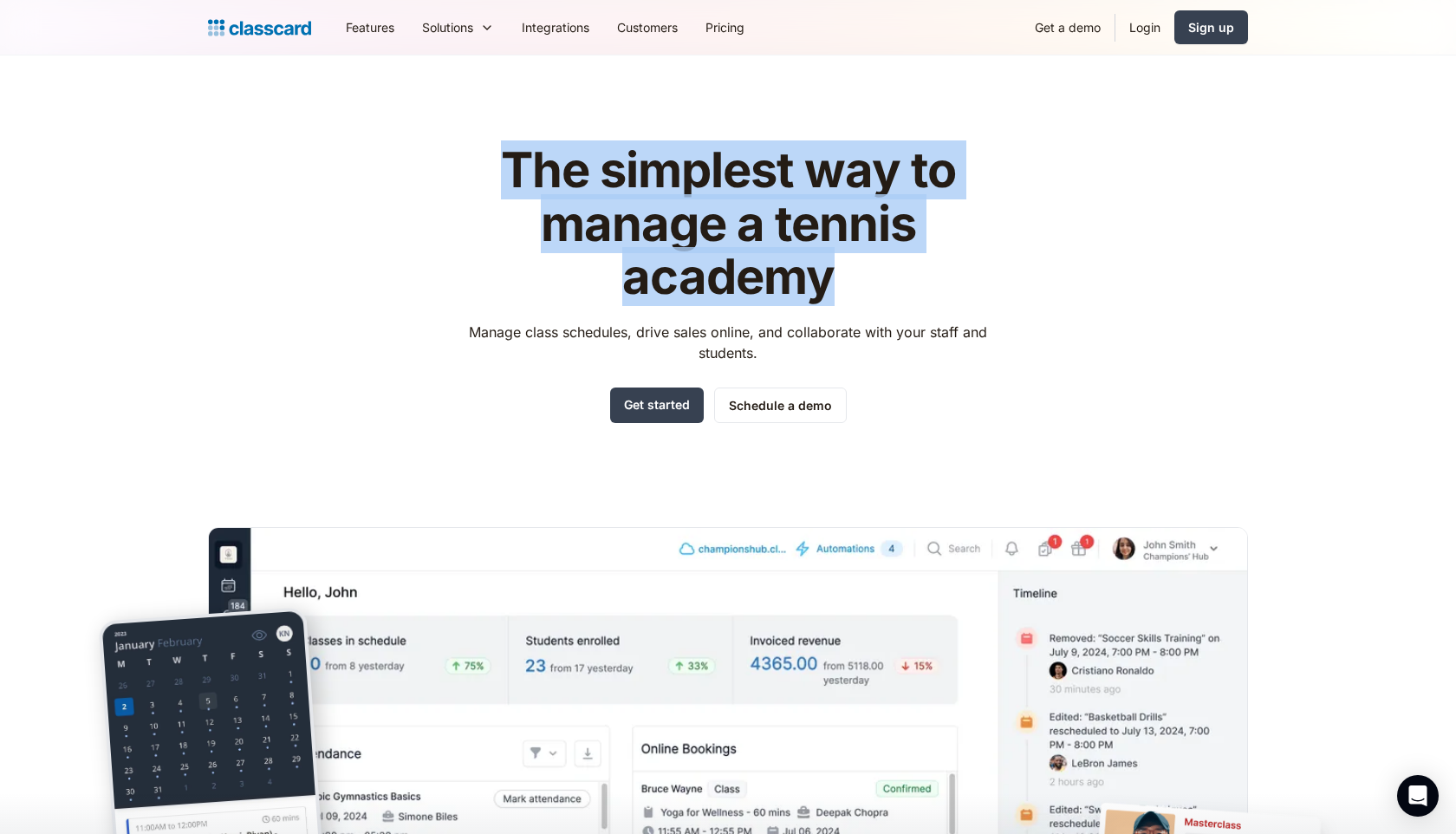
drag, startPoint x: 831, startPoint y: 285, endPoint x: 508, endPoint y: 171, distance: 342.5
click at [508, 171] on h1 "The simplest way to manage a tennis academy" at bounding box center [729, 224] width 551 height 160
click at [851, 277] on h1 "The simplest way to manage a tennis academy" at bounding box center [729, 224] width 551 height 160
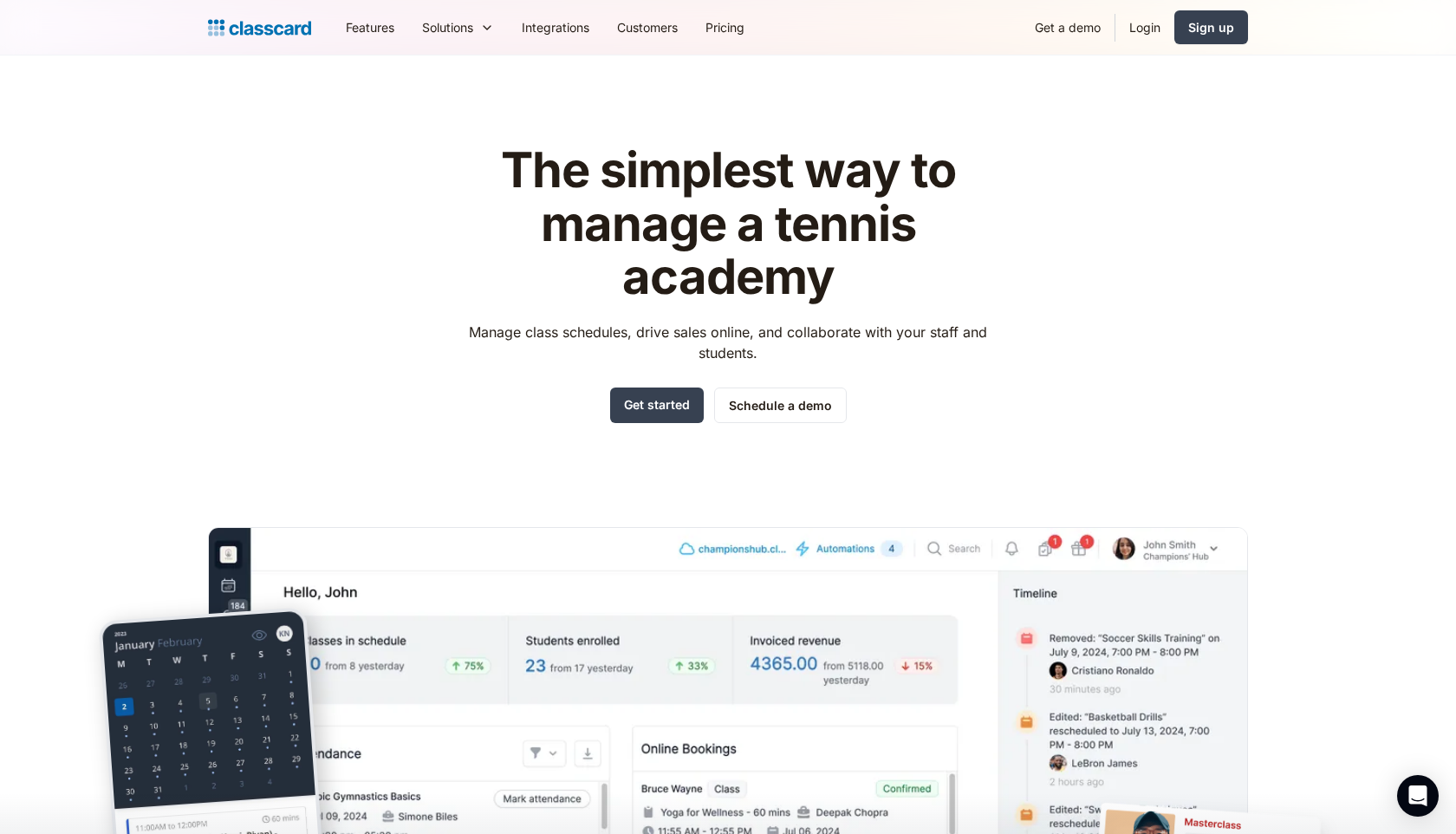
click at [614, 168] on h1 "The simplest way to manage a tennis academy" at bounding box center [729, 224] width 551 height 160
click at [605, 167] on h1 "The simplest way to manage a tennis academy" at bounding box center [729, 224] width 551 height 160
click at [733, 25] on link "Pricing" at bounding box center [725, 27] width 67 height 39
